Goal: Transaction & Acquisition: Book appointment/travel/reservation

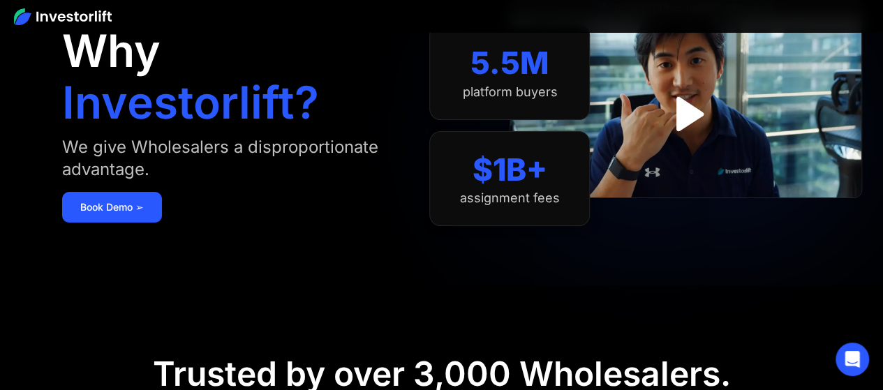
click at [426, 368] on div "Trusted by over 3,000 Wholesalers." at bounding box center [442, 374] width 578 height 40
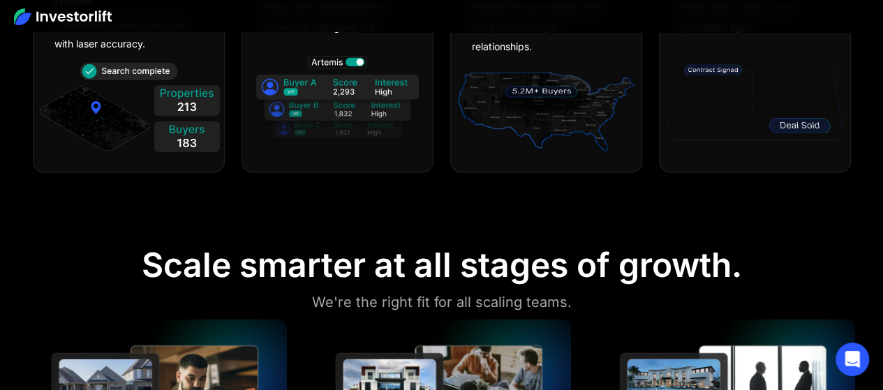
scroll to position [768, 0]
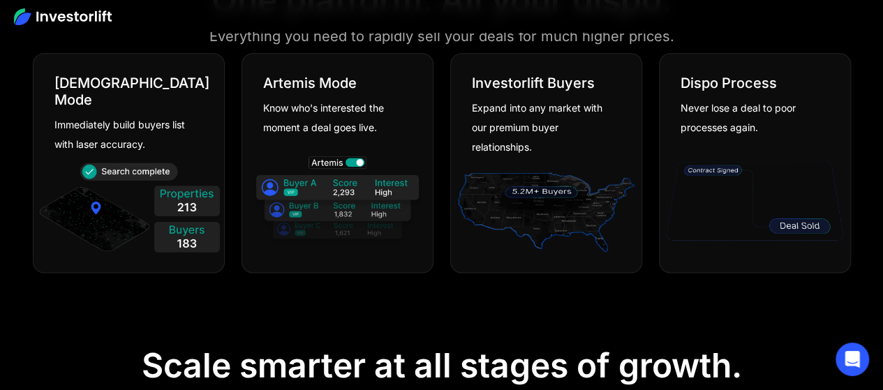
click at [541, 306] on section "One platform. All your dispo. Everything you need to rapidly sell your deals fo…" at bounding box center [441, 129] width 883 height 366
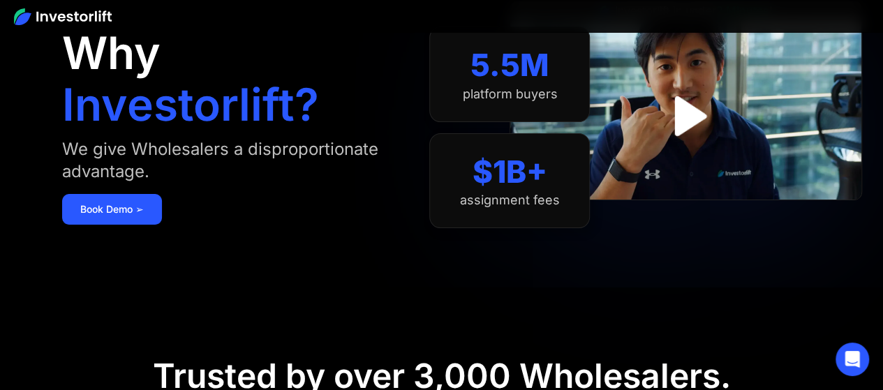
scroll to position [0, 0]
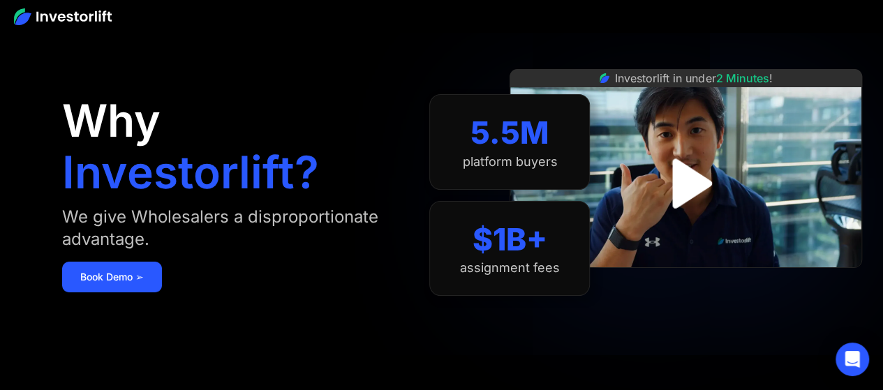
click at [692, 173] on img "open lightbox" at bounding box center [686, 184] width 90 height 90
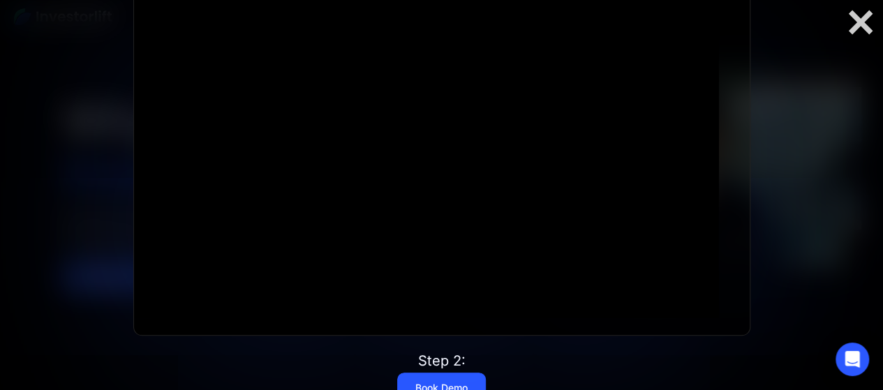
click at [610, 368] on div "Step 1: Watch this video The video is loading... Click for sound @keyframes VOL…" at bounding box center [442, 194] width 706 height 597
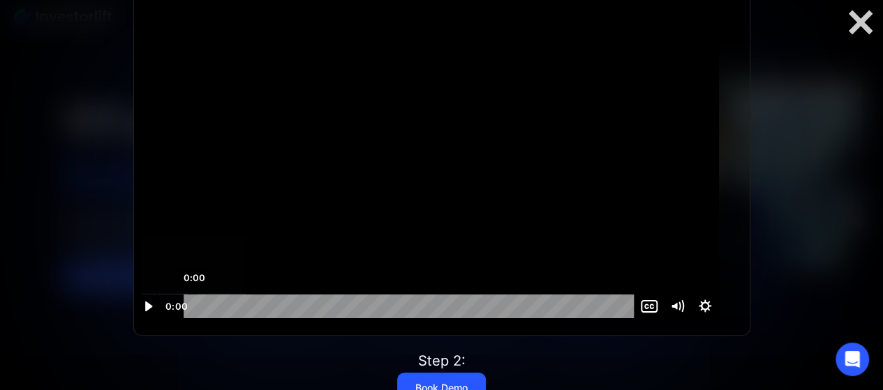
click at [202, 315] on div "0:00" at bounding box center [411, 306] width 434 height 24
click at [153, 311] on icon "Play Video" at bounding box center [148, 306] width 8 height 12
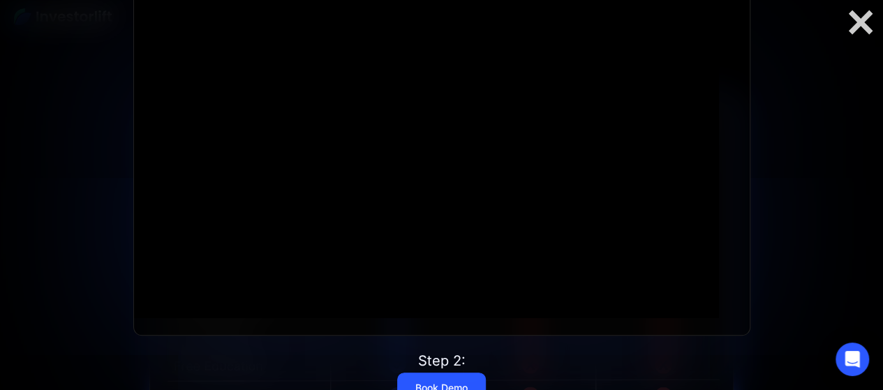
scroll to position [3419, 0]
drag, startPoint x: 443, startPoint y: 371, endPoint x: 518, endPoint y: 360, distance: 75.4
click at [443, 373] on link "Book Demo" at bounding box center [441, 388] width 89 height 31
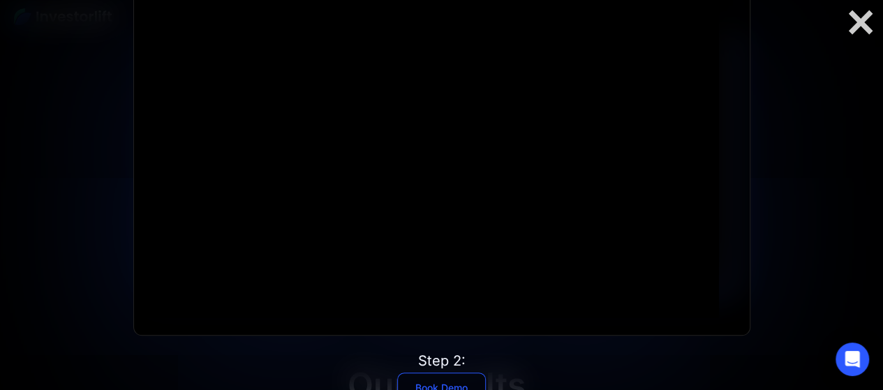
click at [423, 373] on link "Book Demo" at bounding box center [441, 388] width 89 height 31
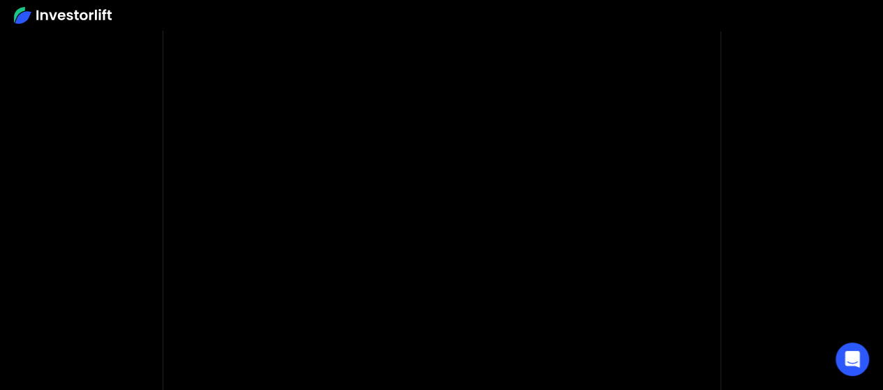
scroll to position [165, 0]
